Goal: Transaction & Acquisition: Purchase product/service

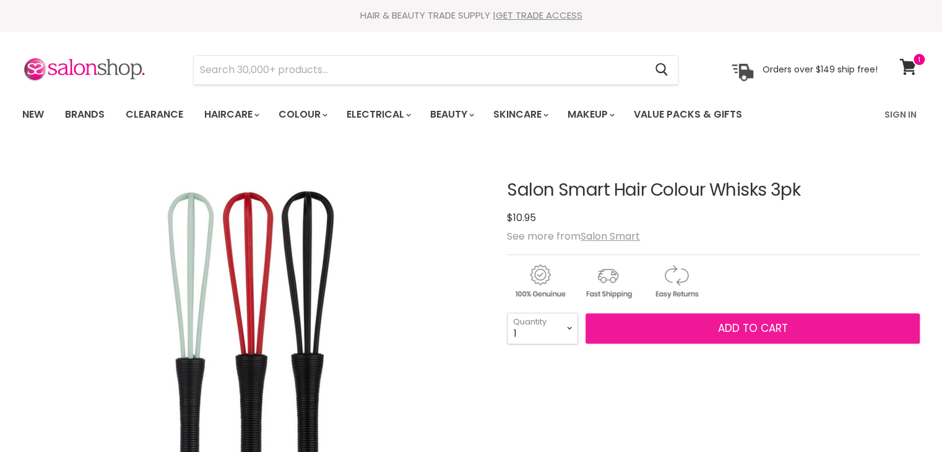
click at [685, 325] on button "Add to cart" at bounding box center [752, 328] width 334 height 31
click at [715, 327] on button "Add to cart" at bounding box center [752, 328] width 334 height 31
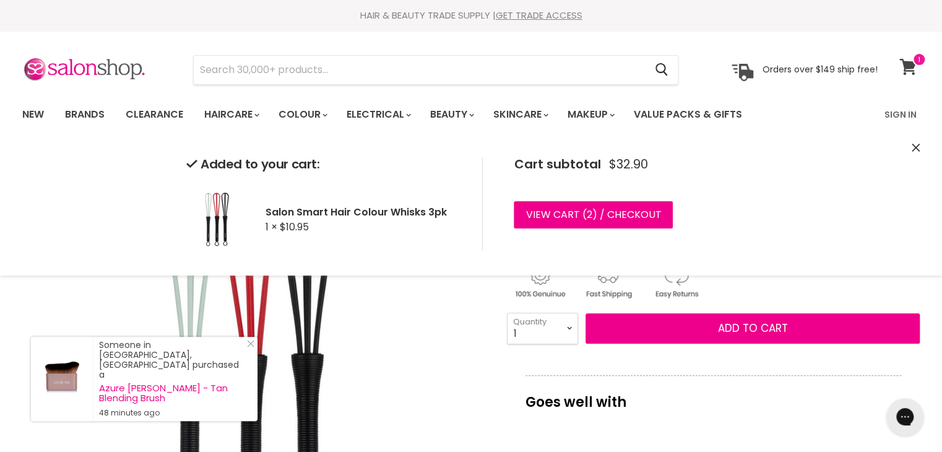
click at [914, 68] on icon at bounding box center [907, 67] width 17 height 16
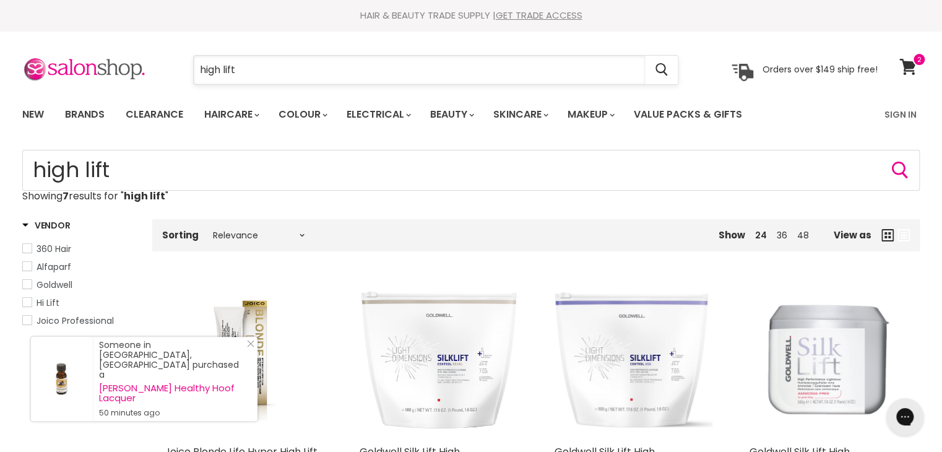
click at [251, 72] on input "high lift" at bounding box center [419, 70] width 451 height 28
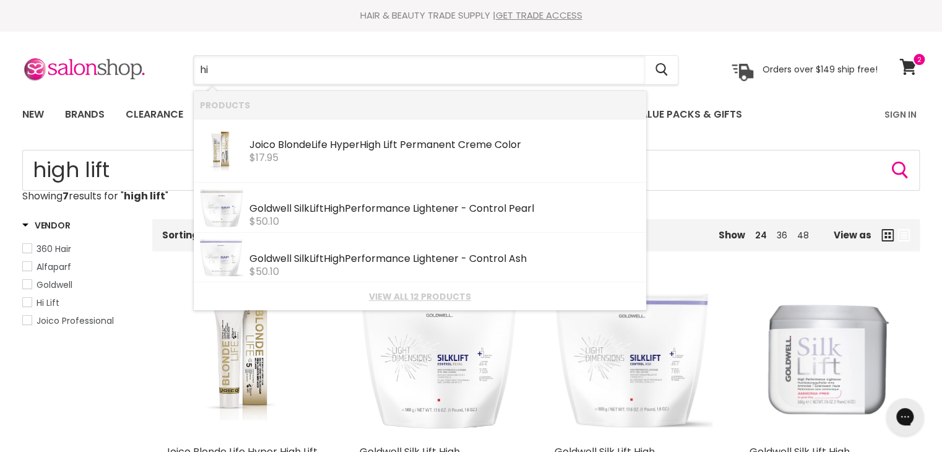
type input "h"
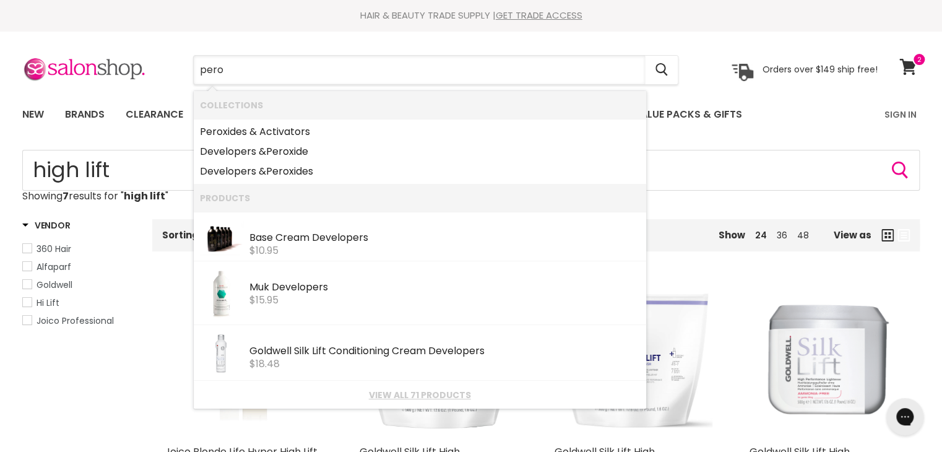
type input "perox"
click at [231, 134] on link "Perox ides & Activators" at bounding box center [420, 132] width 440 height 20
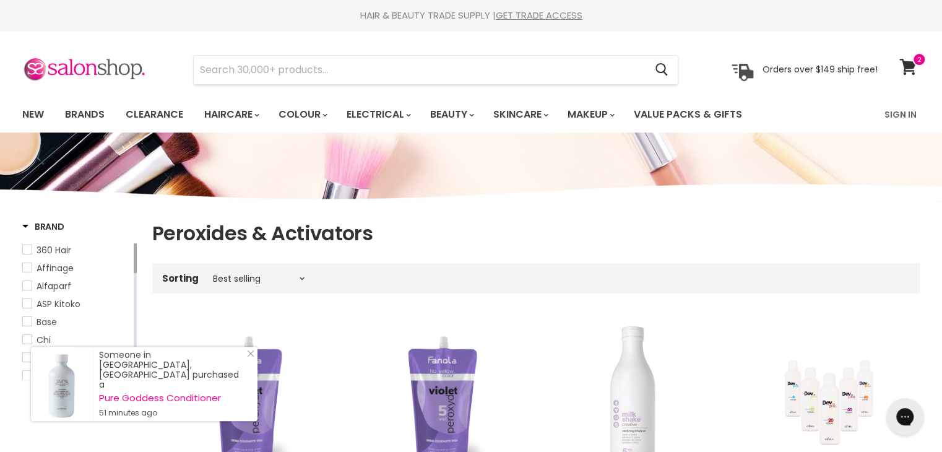
click at [931, 161] on img "Main content" at bounding box center [471, 161] width 942 height 84
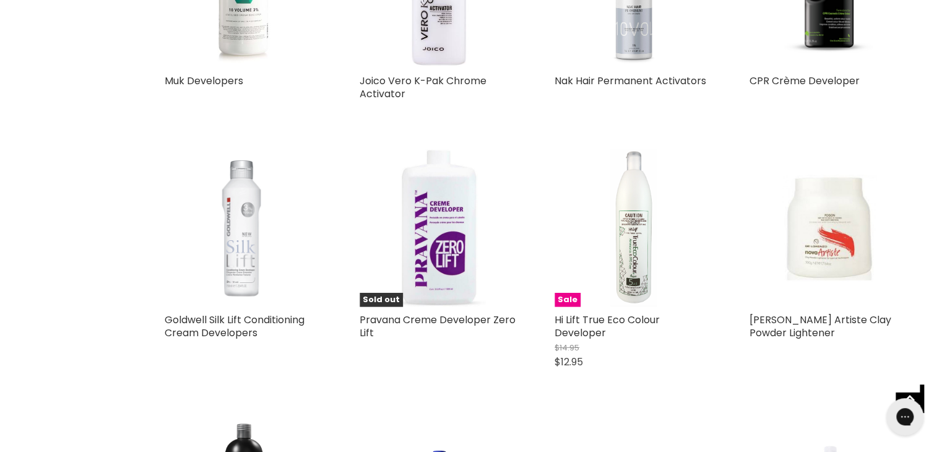
scroll to position [1609, 0]
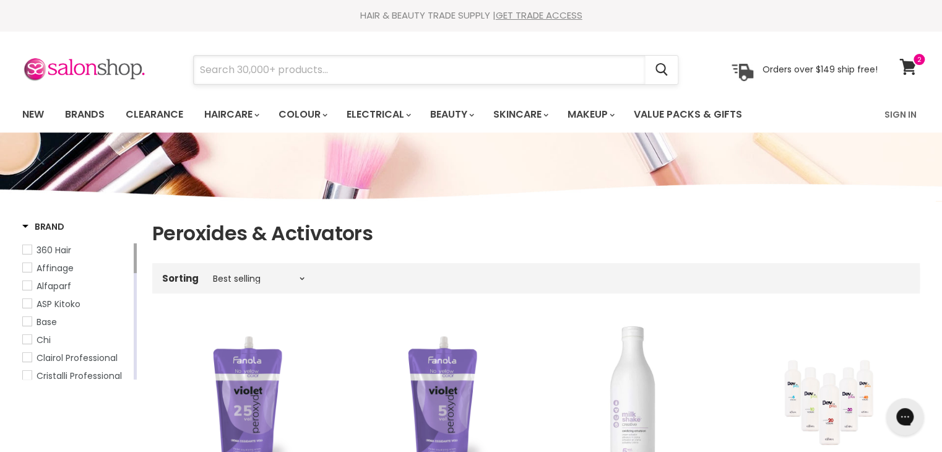
click at [290, 67] on input "Search" at bounding box center [419, 70] width 451 height 28
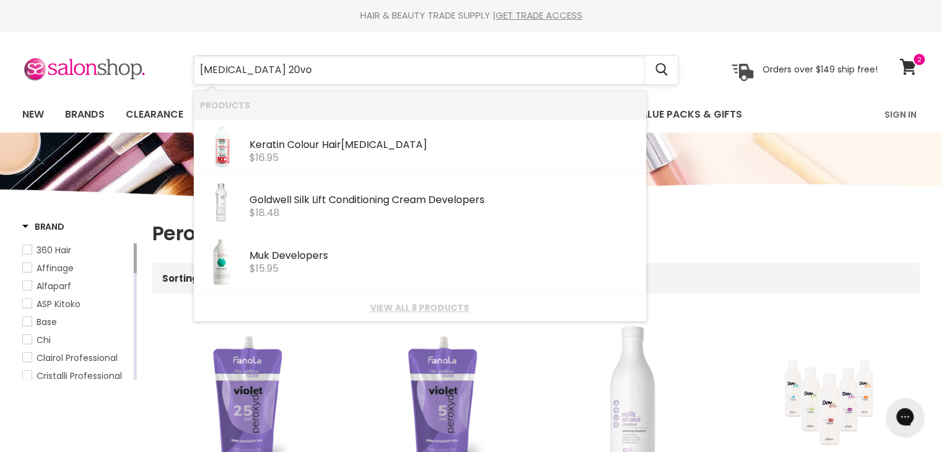
type input "peroxide 20vol"
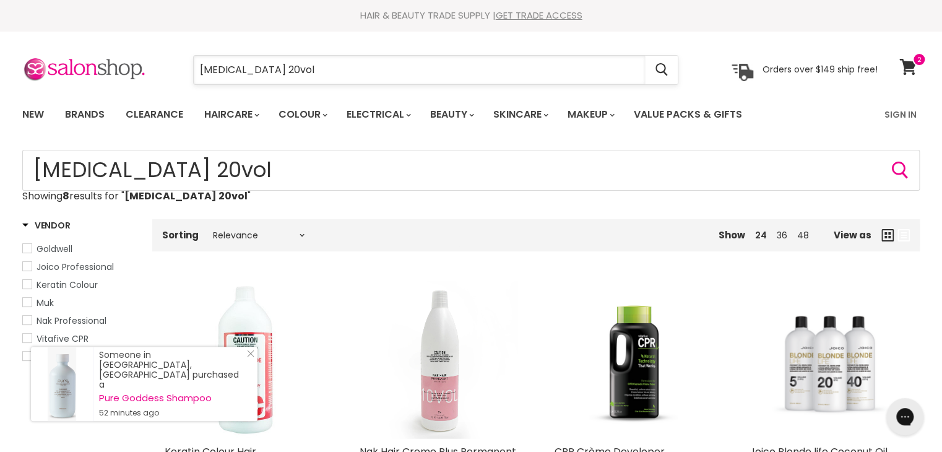
click at [297, 71] on input "peroxide 20vol" at bounding box center [419, 70] width 451 height 28
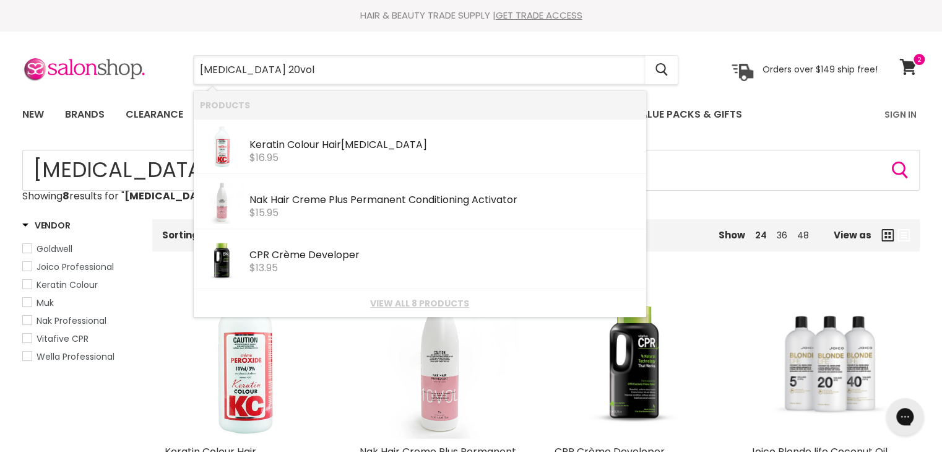
type input "peroxide 20vol"
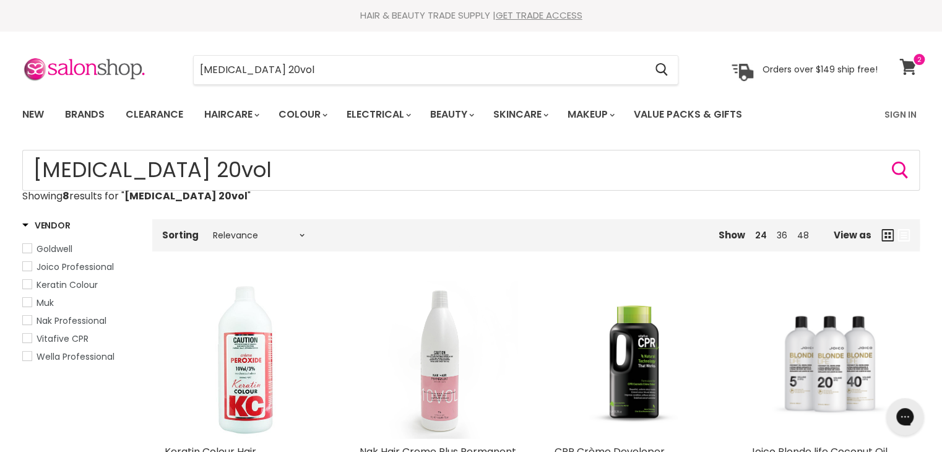
click at [908, 69] on icon at bounding box center [907, 67] width 17 height 16
